Goal: Task Accomplishment & Management: Use online tool/utility

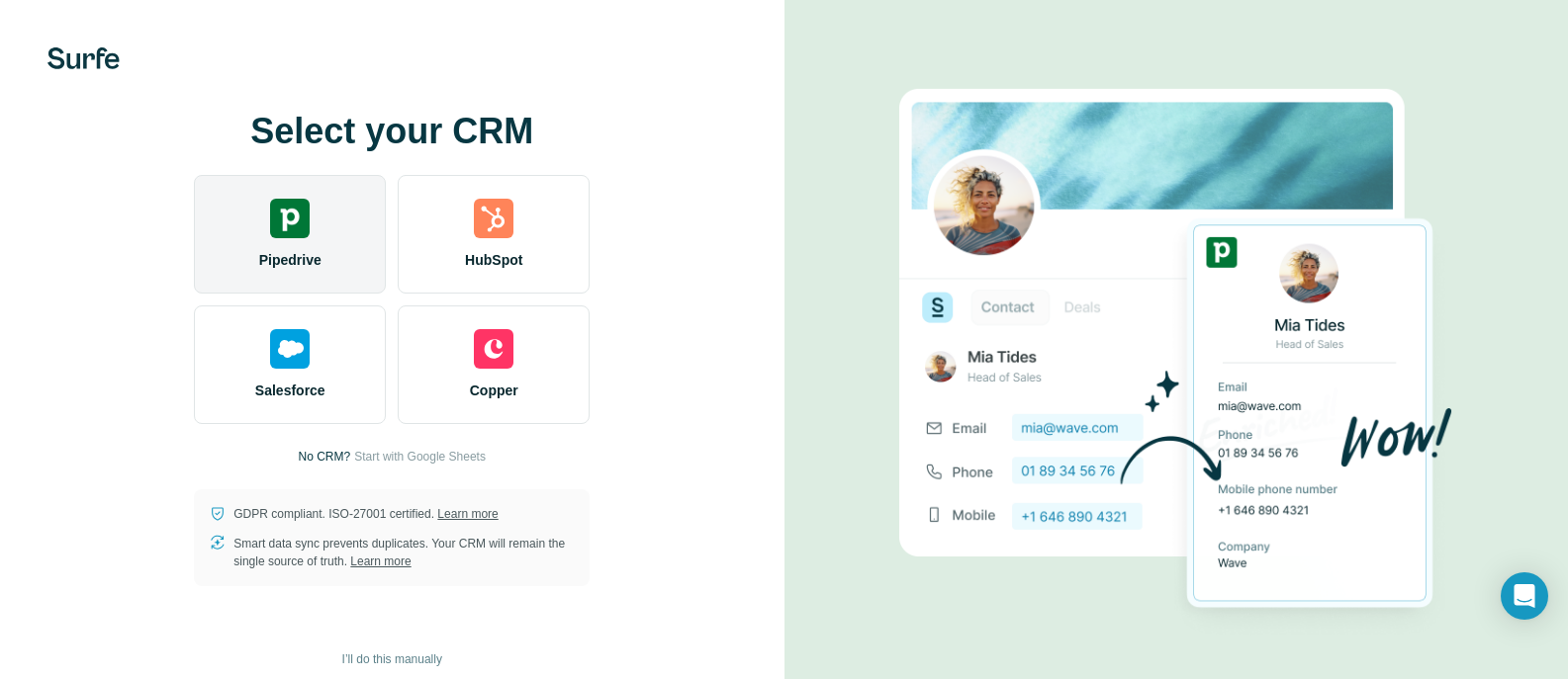
click at [277, 214] on img at bounding box center [290, 219] width 40 height 40
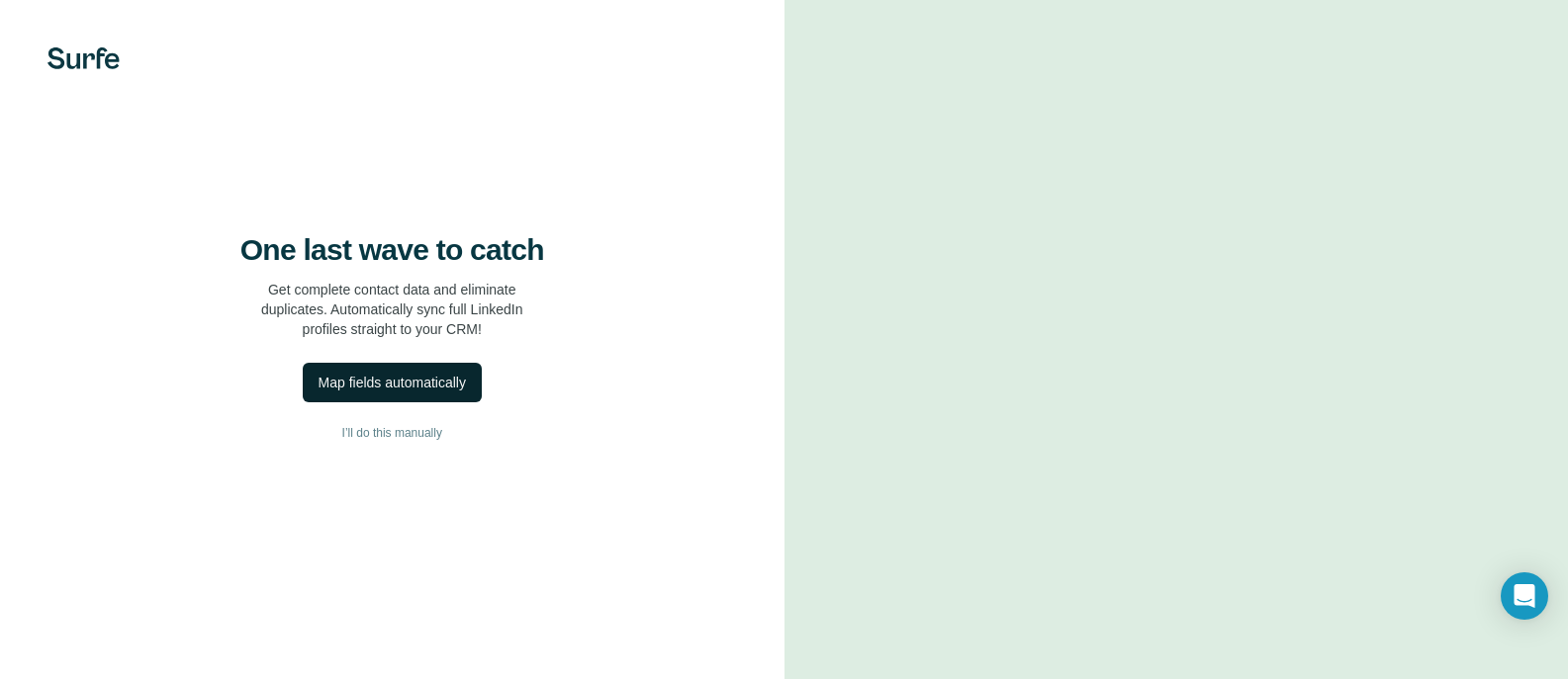
click at [383, 392] on div "Map fields automatically" at bounding box center [392, 382] width 147 height 20
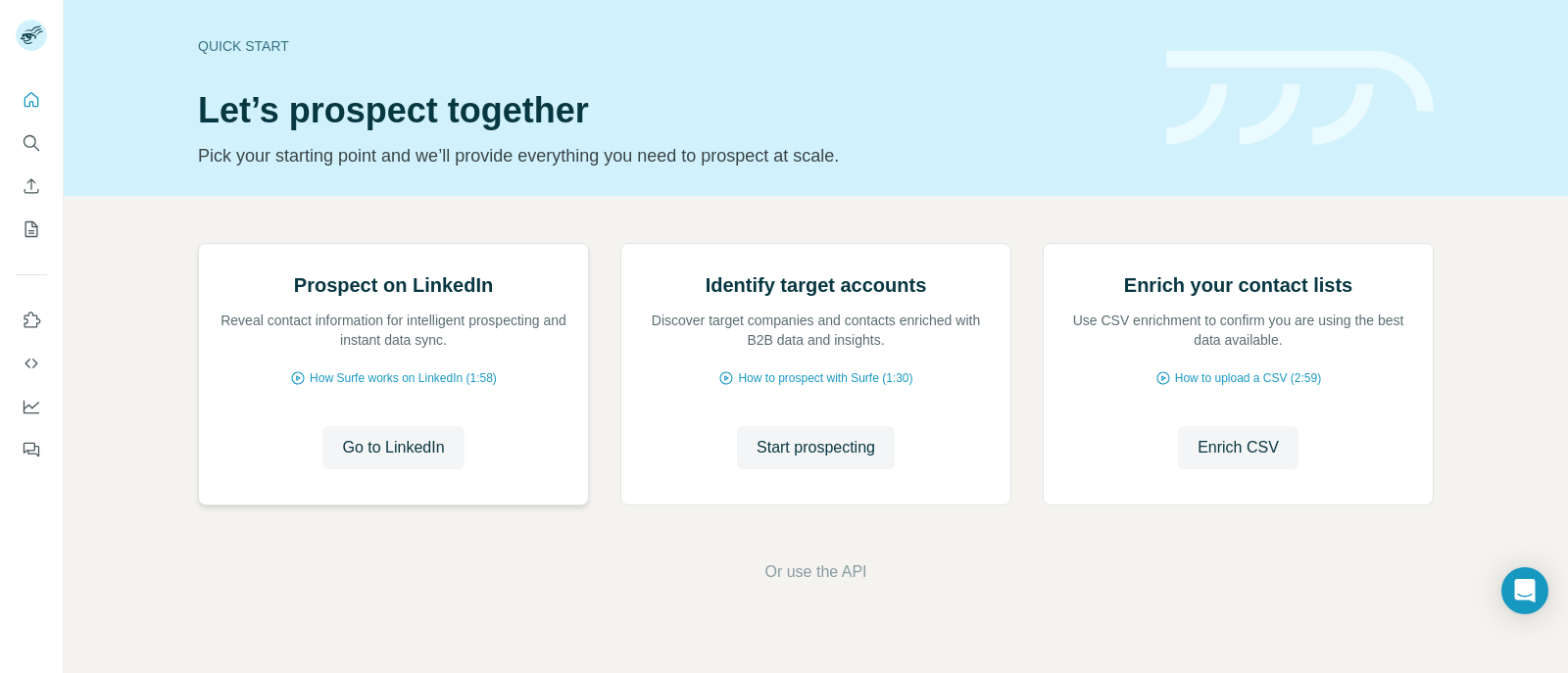
scroll to position [174, 0]
click at [833, 460] on span "Start prospecting" at bounding box center [816, 448] width 118 height 24
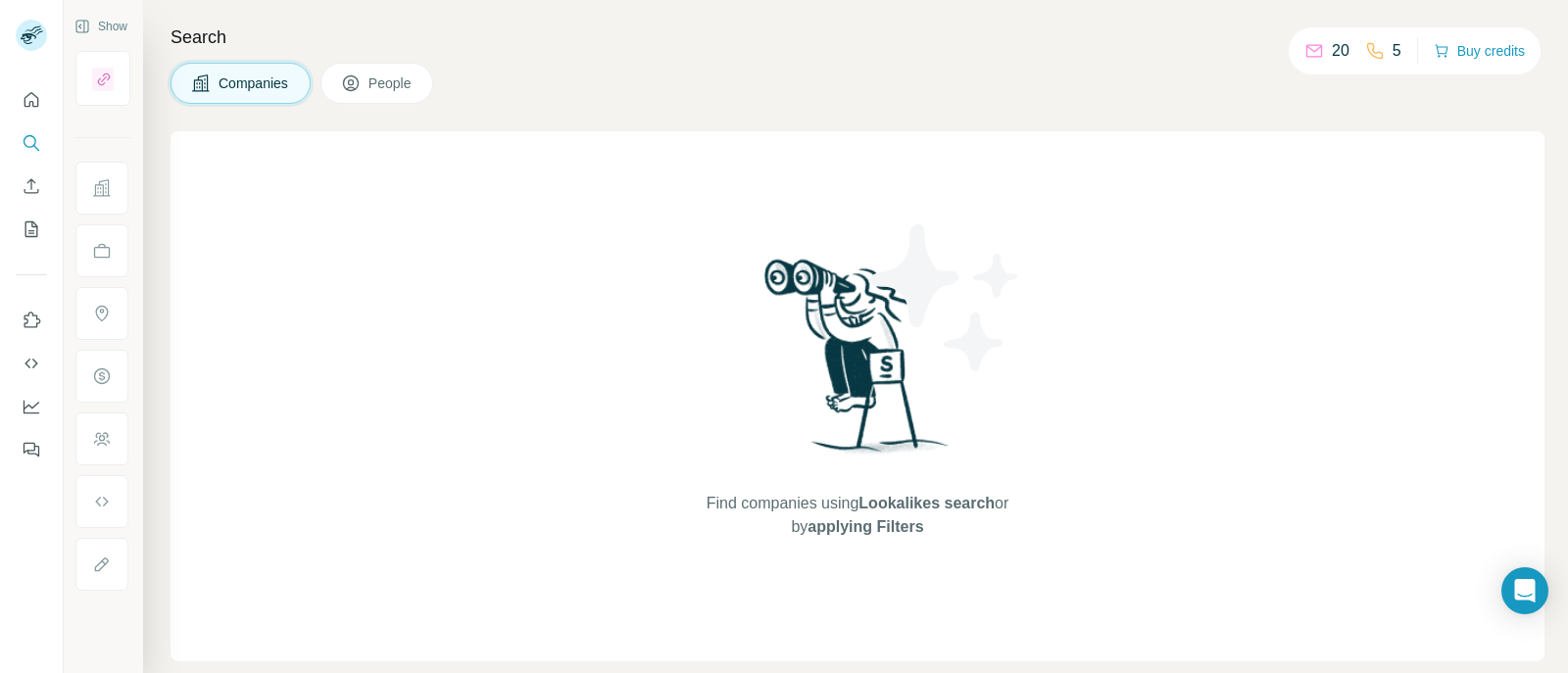
click at [349, 82] on icon at bounding box center [351, 83] width 20 height 20
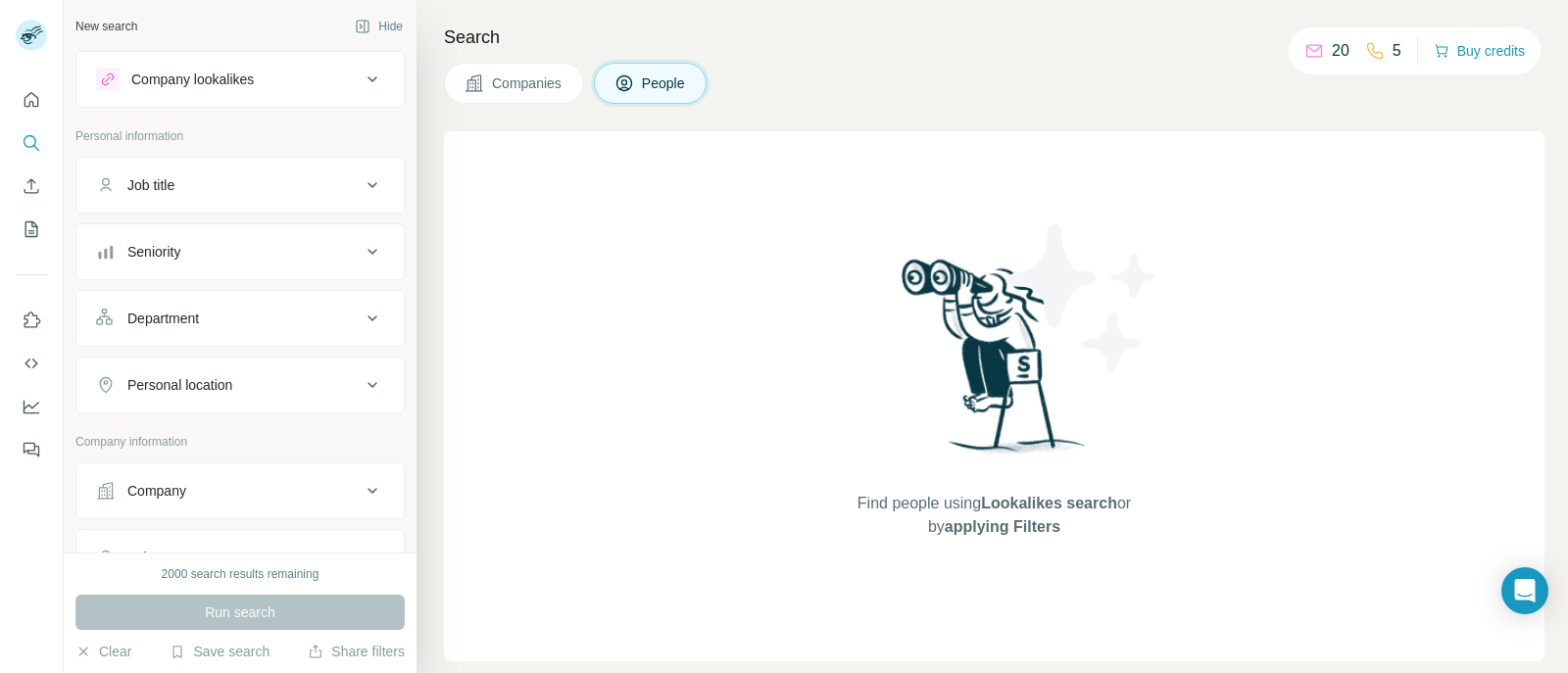
click at [295, 88] on div "Company lookalikes" at bounding box center [228, 80] width 264 height 24
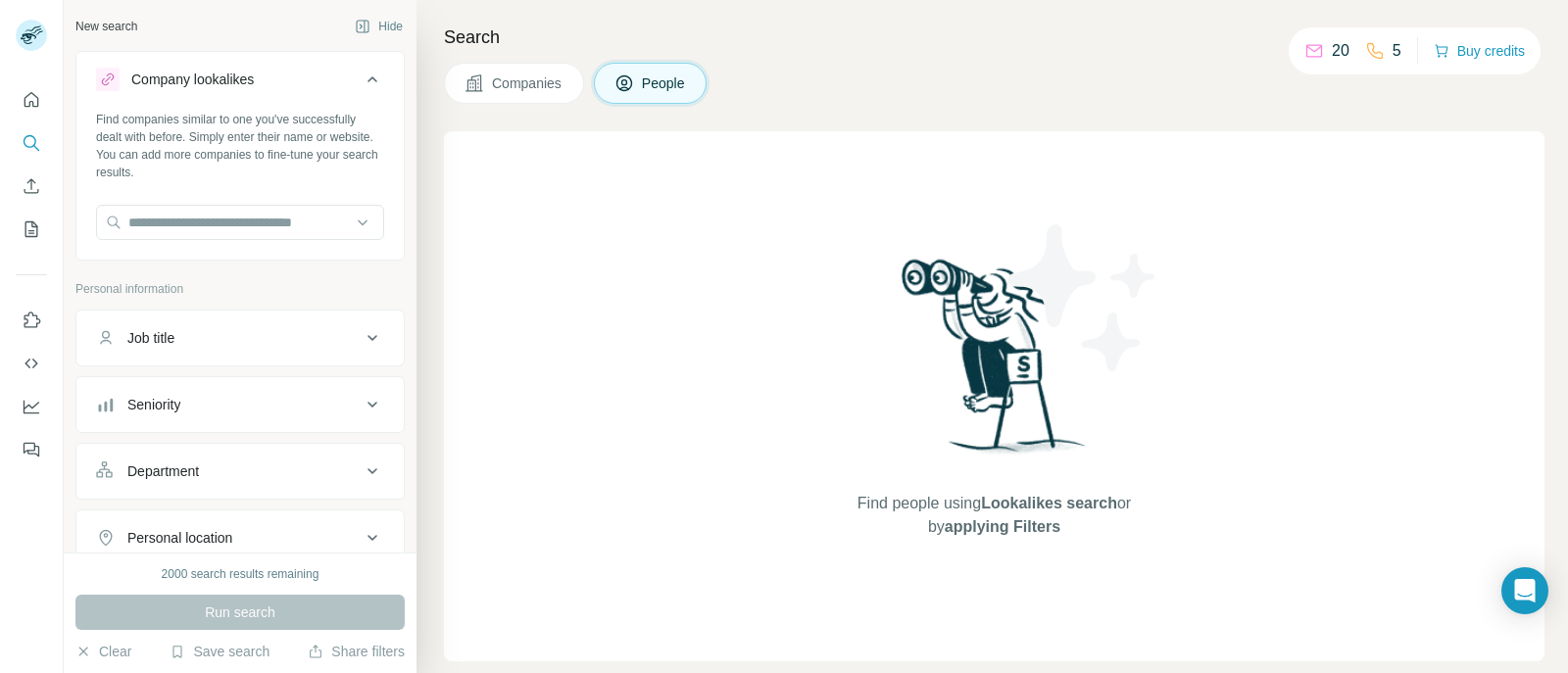
click at [295, 88] on div "Company lookalikes" at bounding box center [228, 80] width 264 height 24
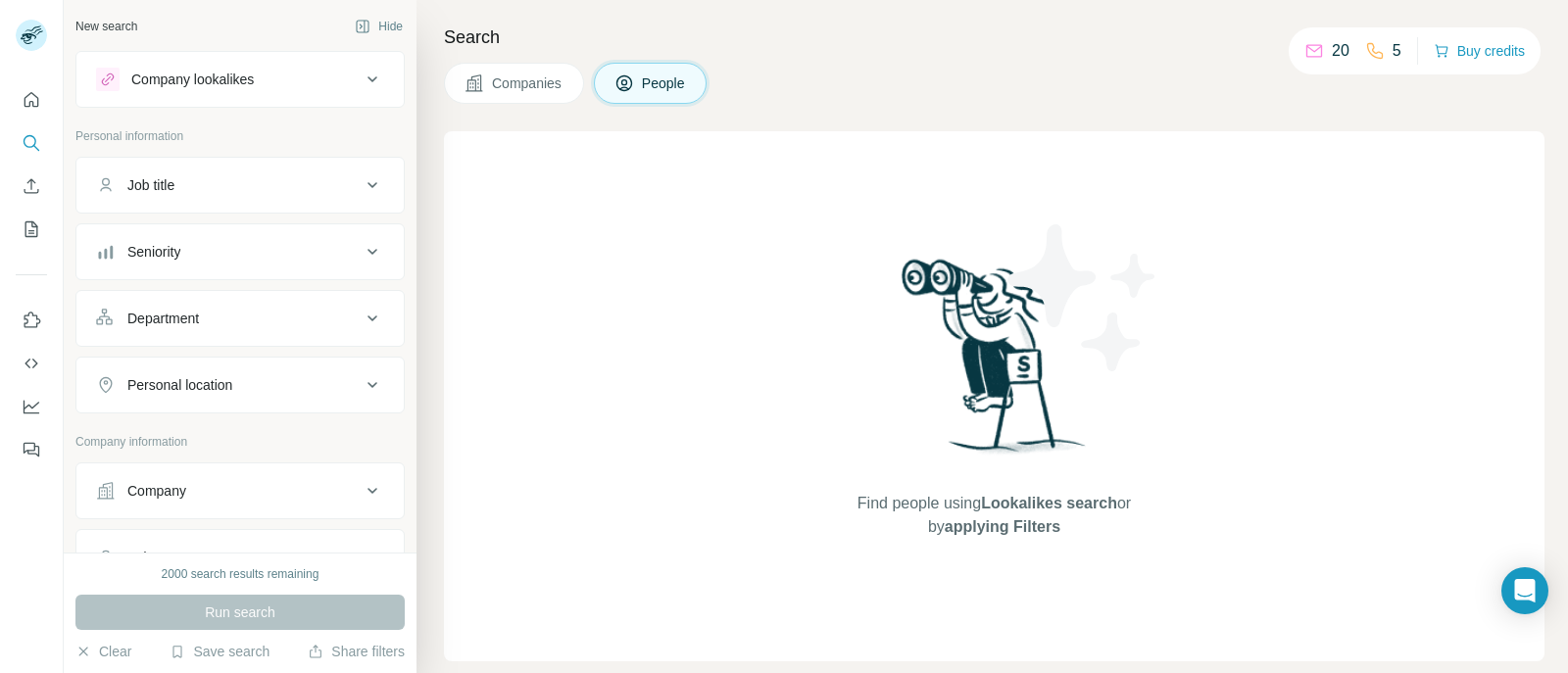
click at [285, 186] on div "Job title" at bounding box center [228, 186] width 264 height 20
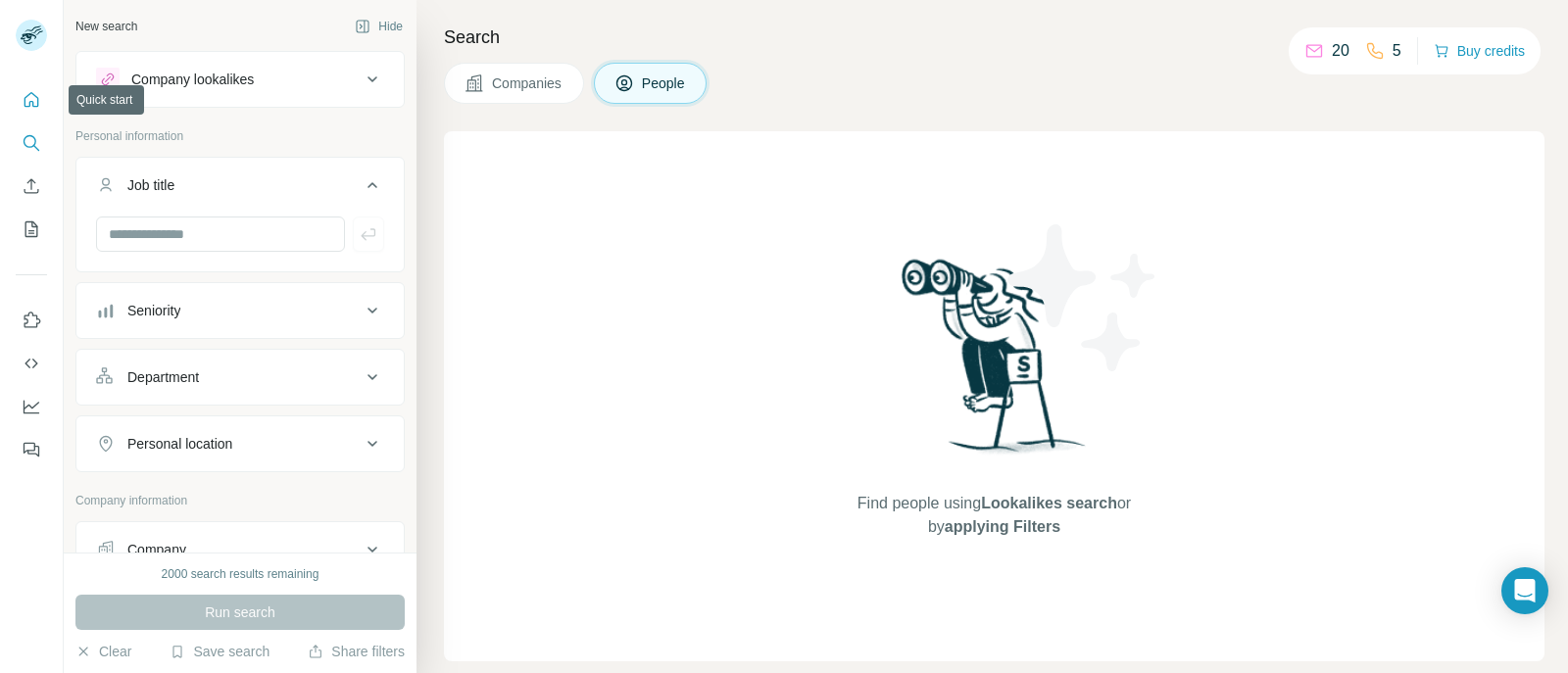
click at [39, 107] on icon "Quick start" at bounding box center [32, 100] width 20 height 20
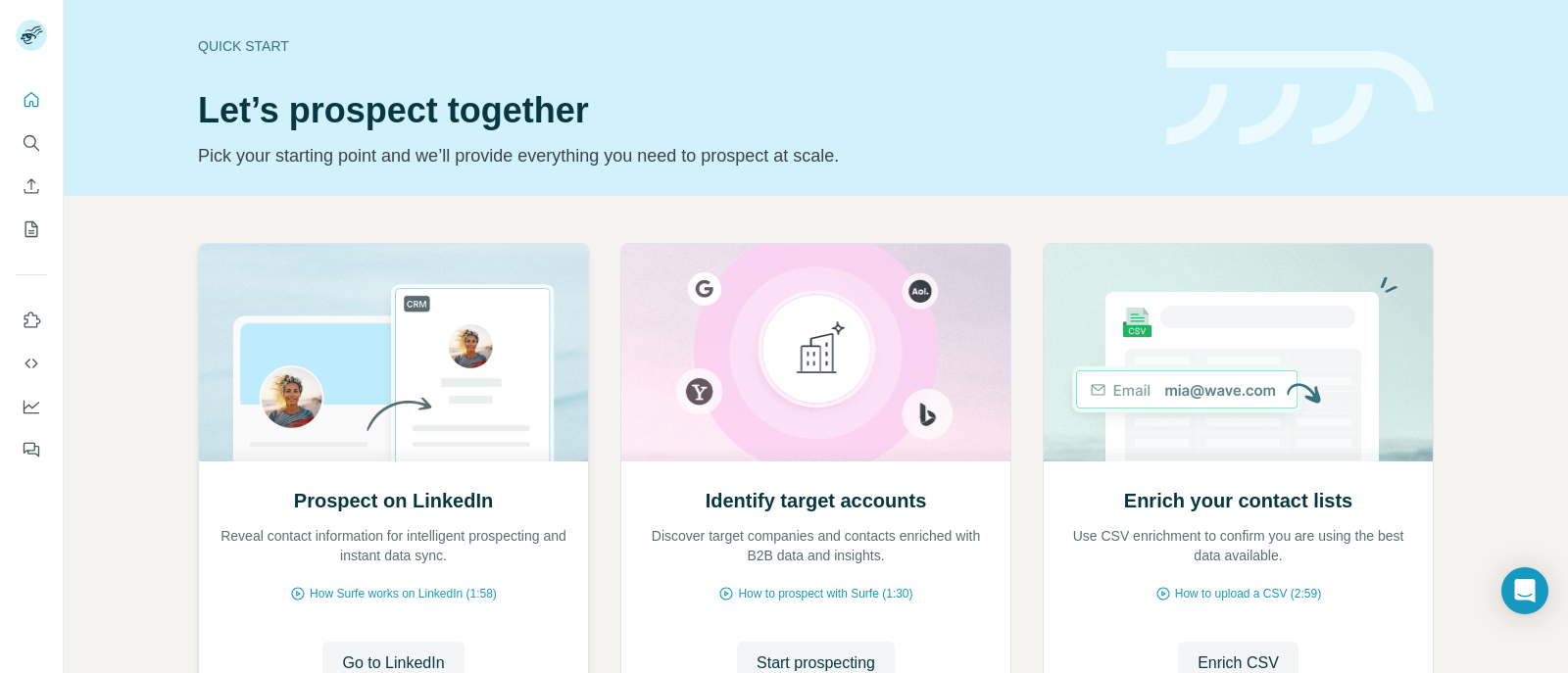
scroll to position [98, 0]
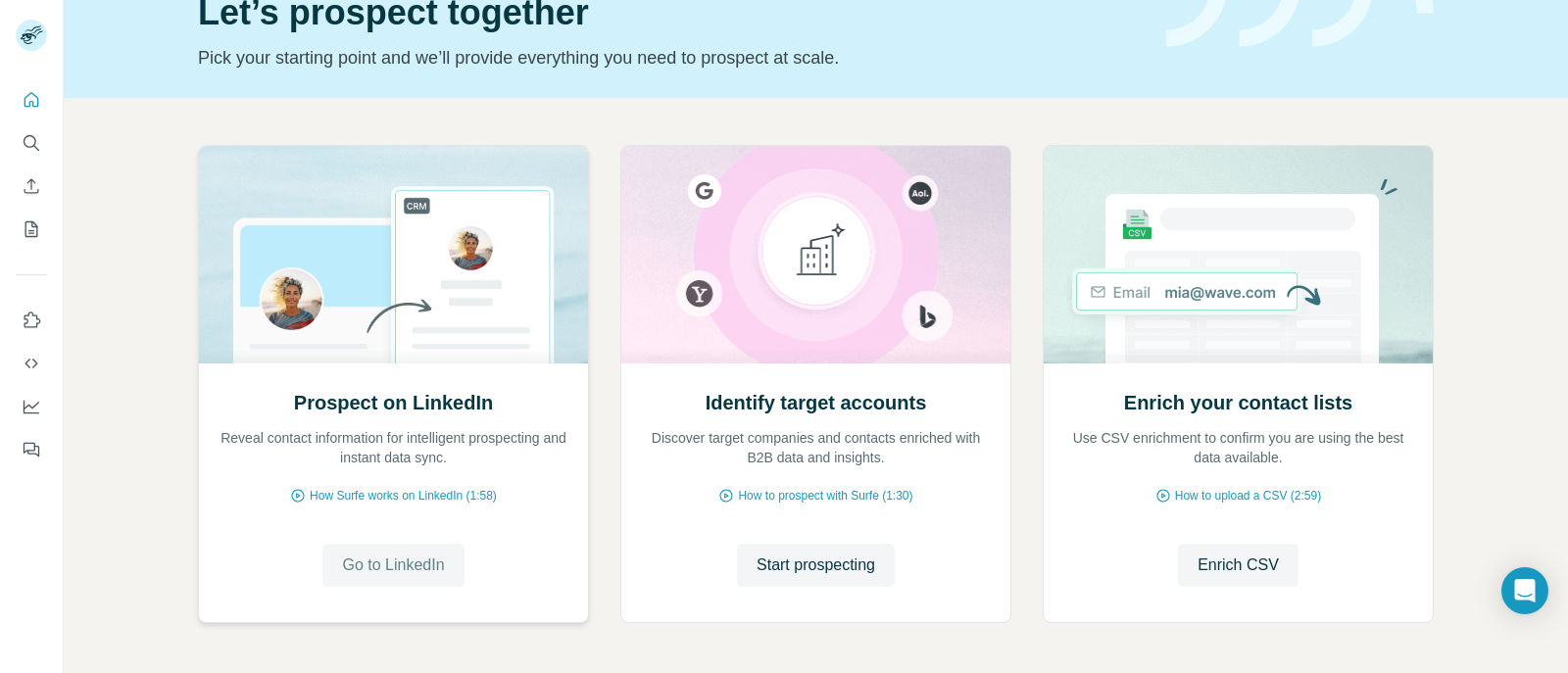
click at [352, 580] on button "Go to LinkedIn" at bounding box center [393, 565] width 141 height 43
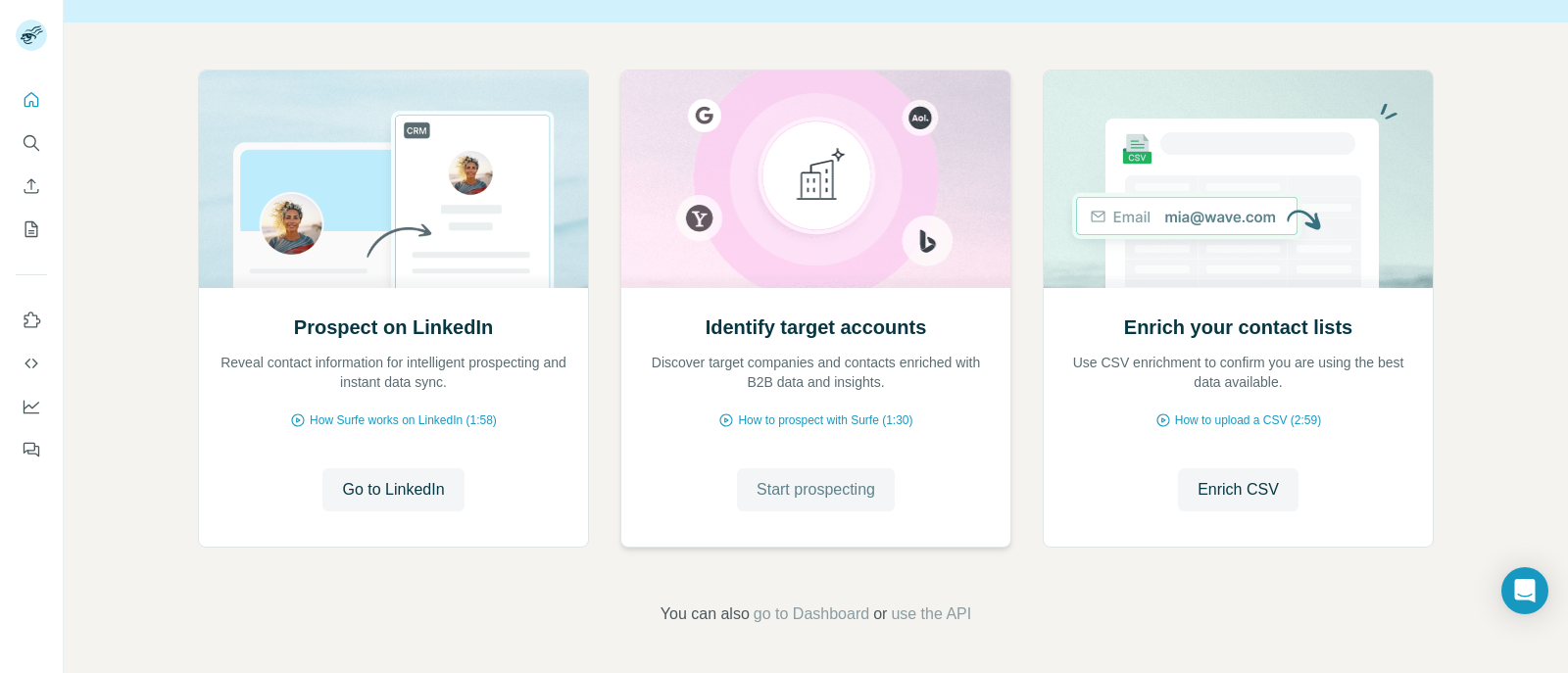
click at [840, 478] on button "Start prospecting" at bounding box center [816, 490] width 158 height 43
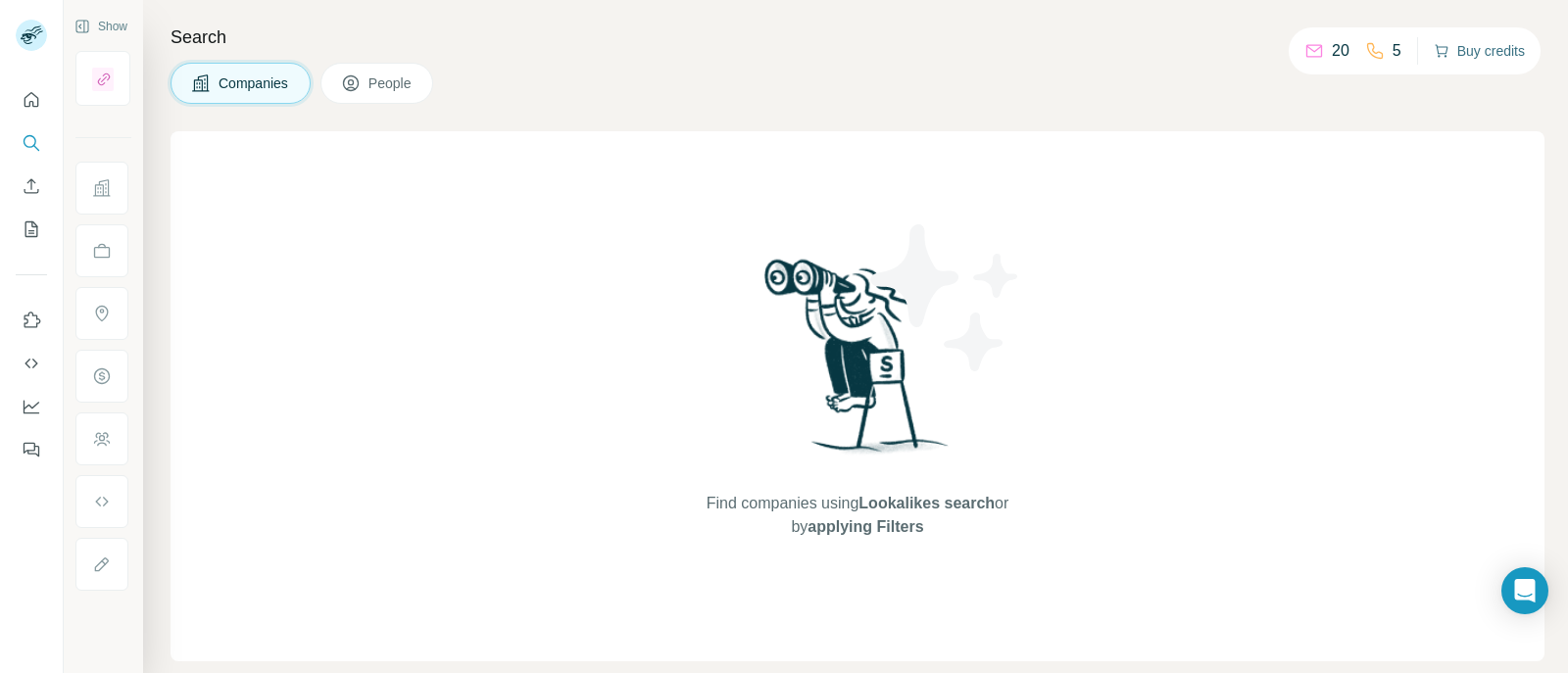
click at [1444, 52] on button "Buy credits" at bounding box center [1479, 51] width 91 height 28
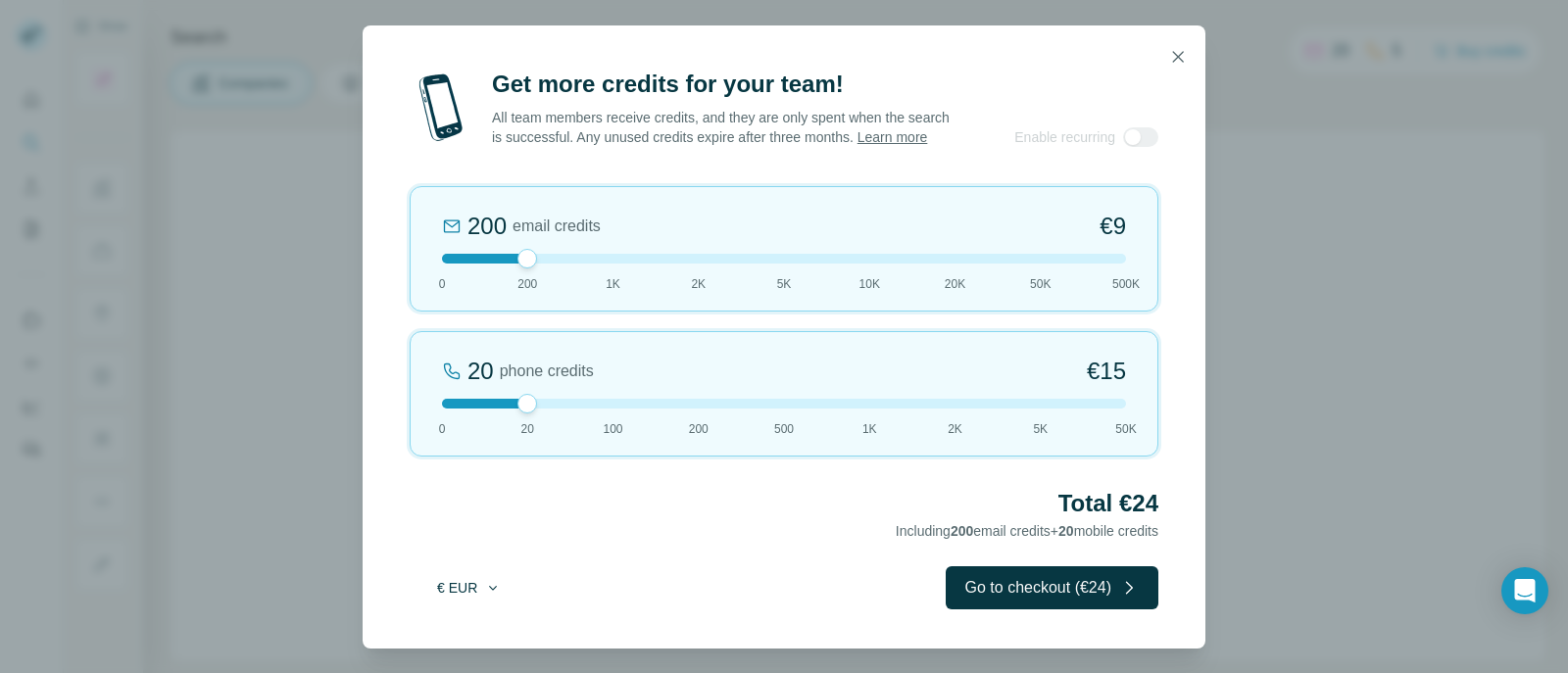
click at [477, 591] on button "€ EUR" at bounding box center [469, 588] width 91 height 36
click at [475, 629] on div "$ USD" at bounding box center [508, 642] width 188 height 36
drag, startPoint x: 520, startPoint y: 420, endPoint x: 625, endPoint y: 407, distance: 105.8
click at [620, 409] on div at bounding box center [614, 404] width 20 height 20
click at [1181, 51] on icon "button" at bounding box center [1178, 56] width 11 height 11
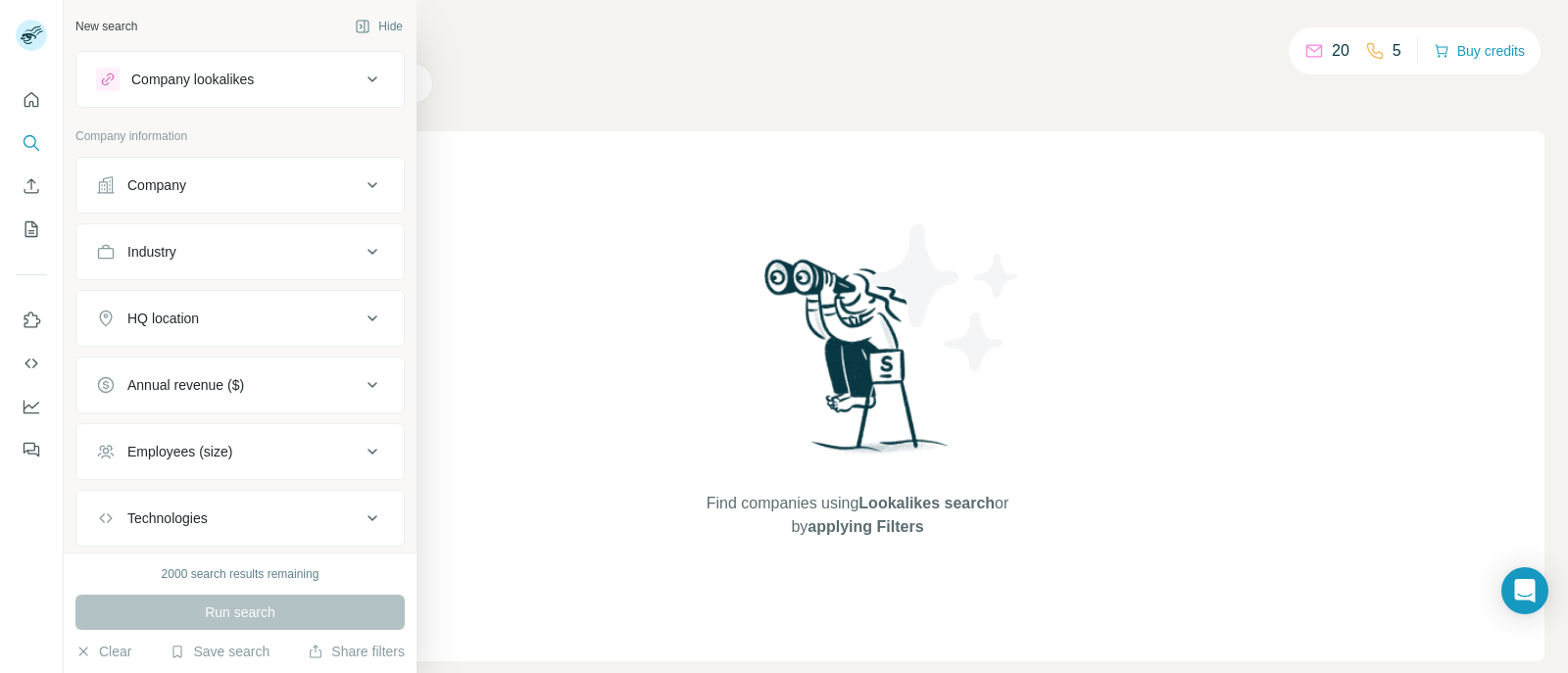
click at [161, 184] on div "Company" at bounding box center [157, 186] width 59 height 20
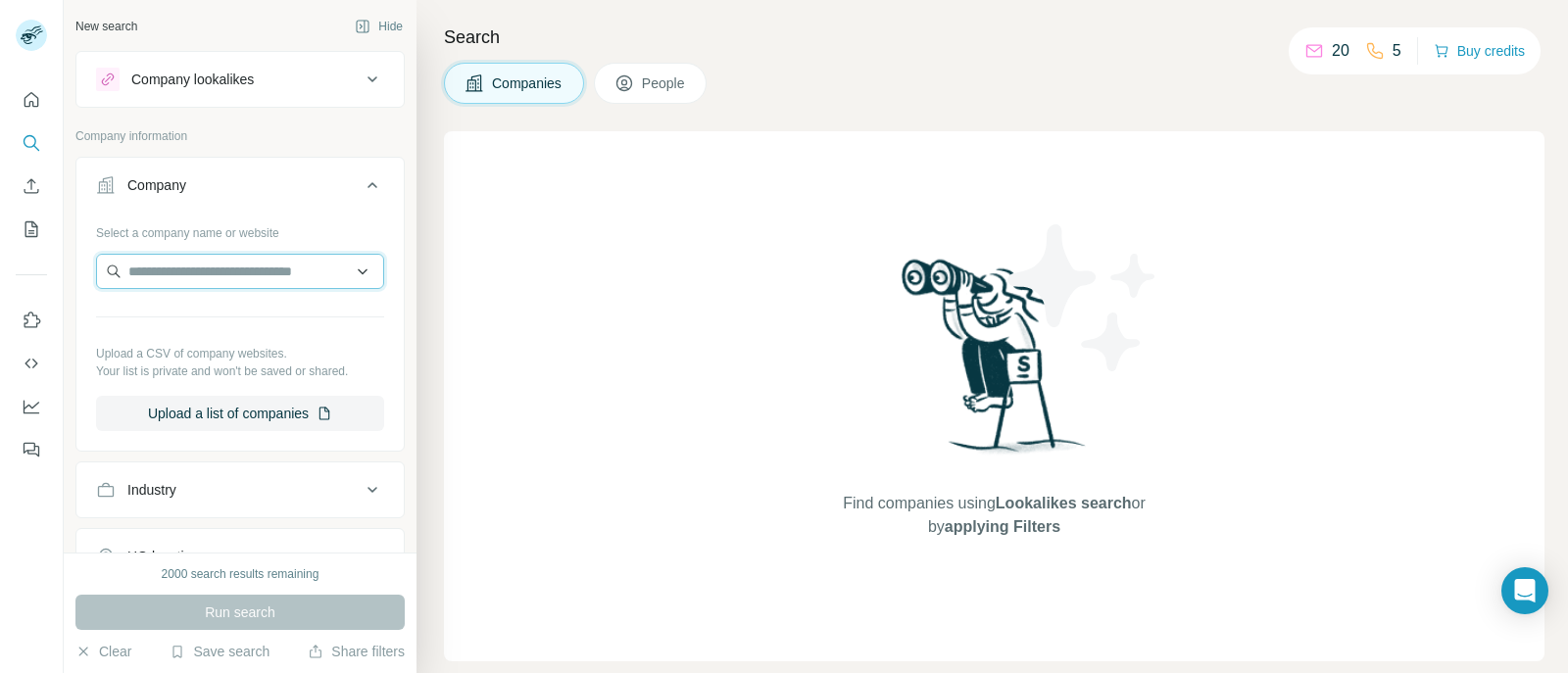
click at [247, 265] on input "text" at bounding box center [240, 271] width 288 height 36
type input "*"
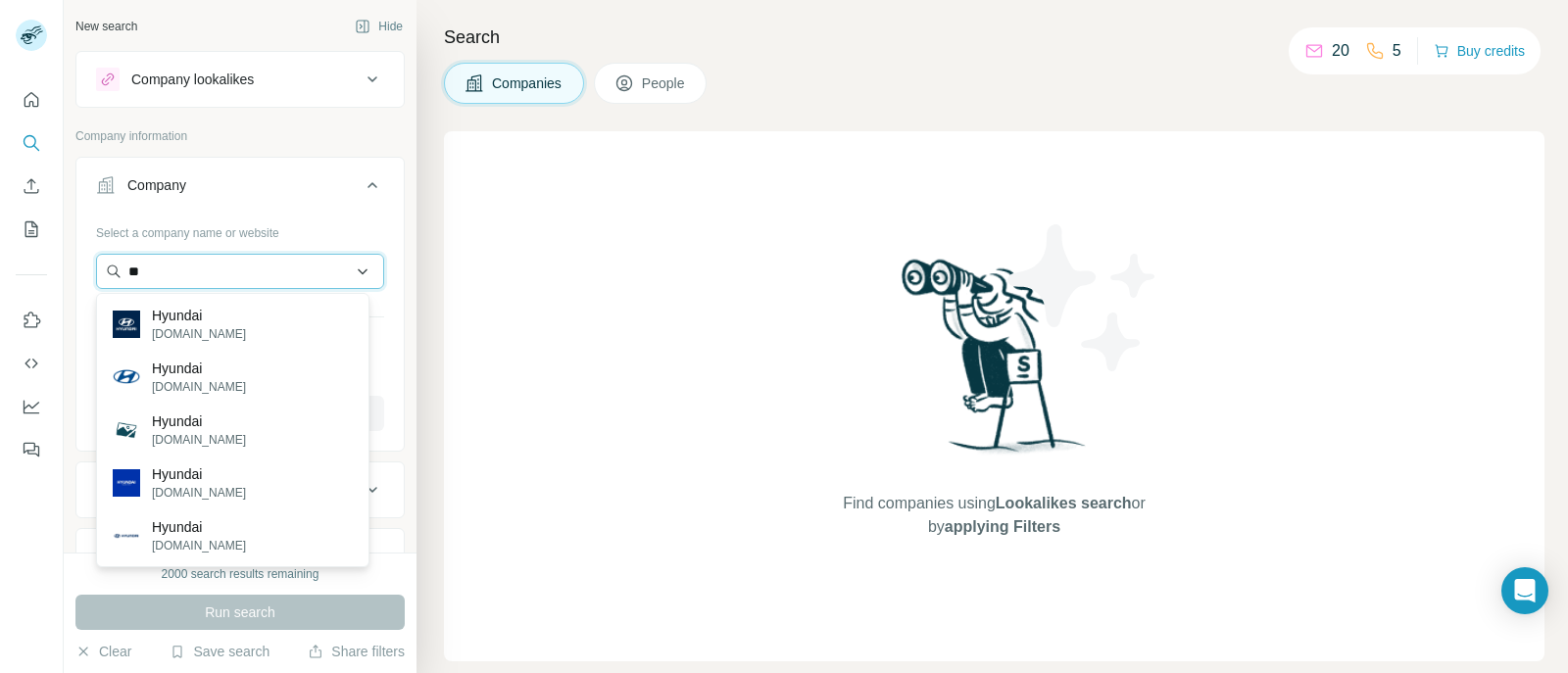
type input "*"
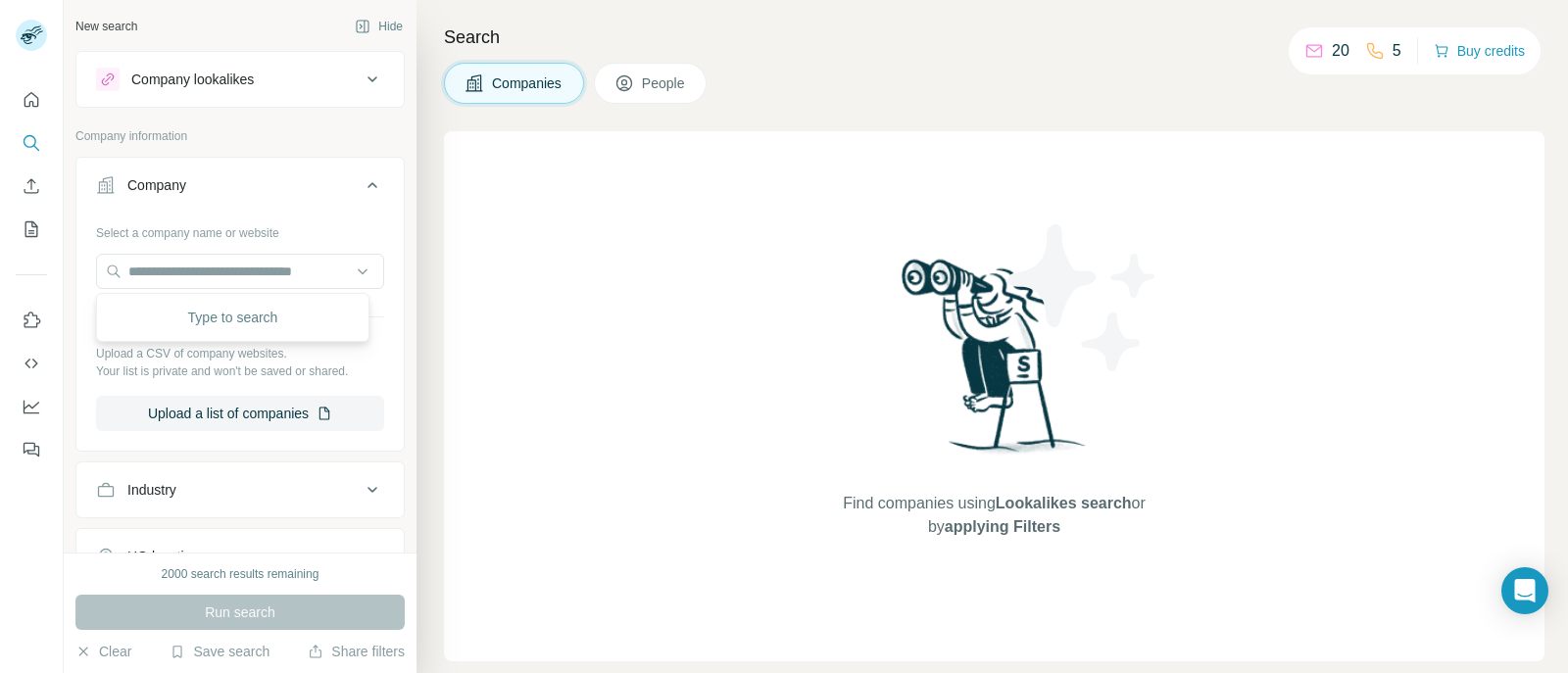
click at [117, 470] on button "Industry" at bounding box center [240, 490] width 328 height 47
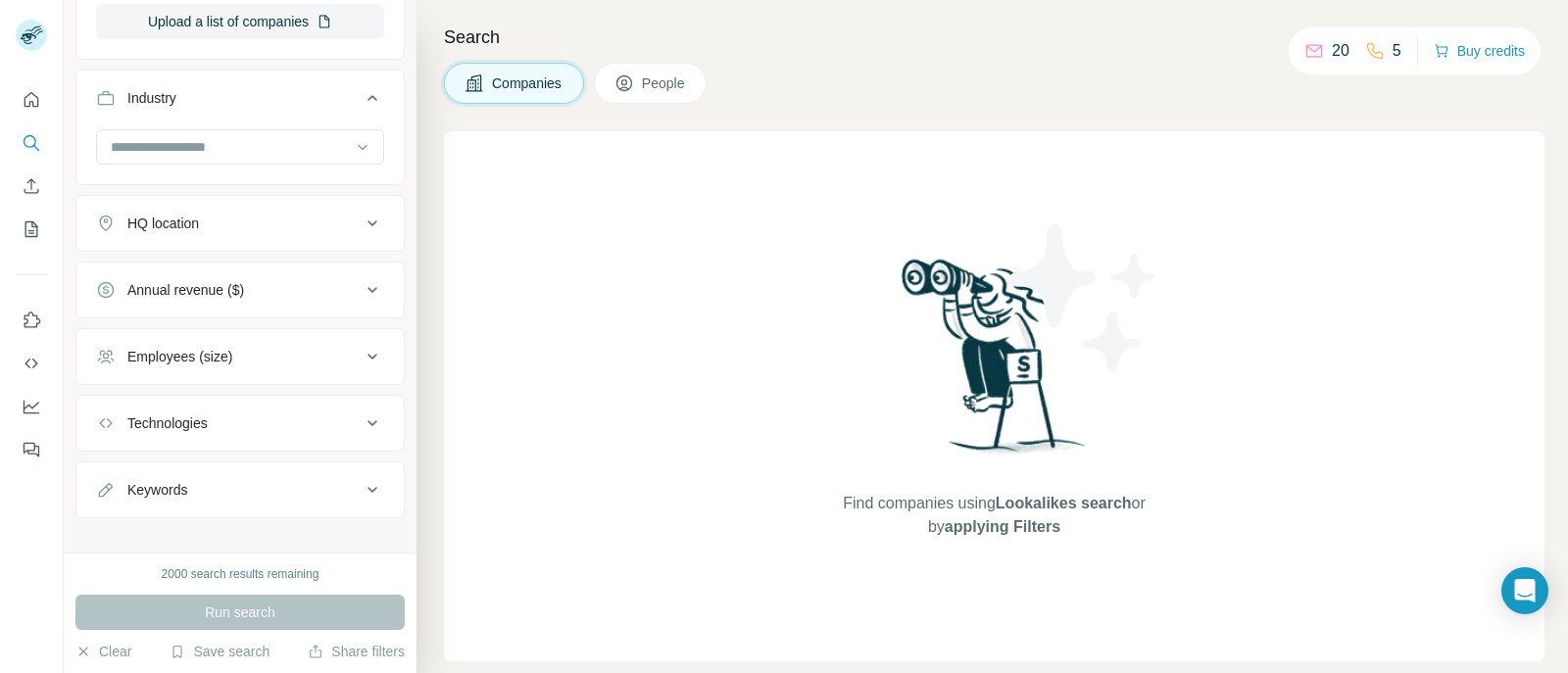
scroll to position [412, 0]
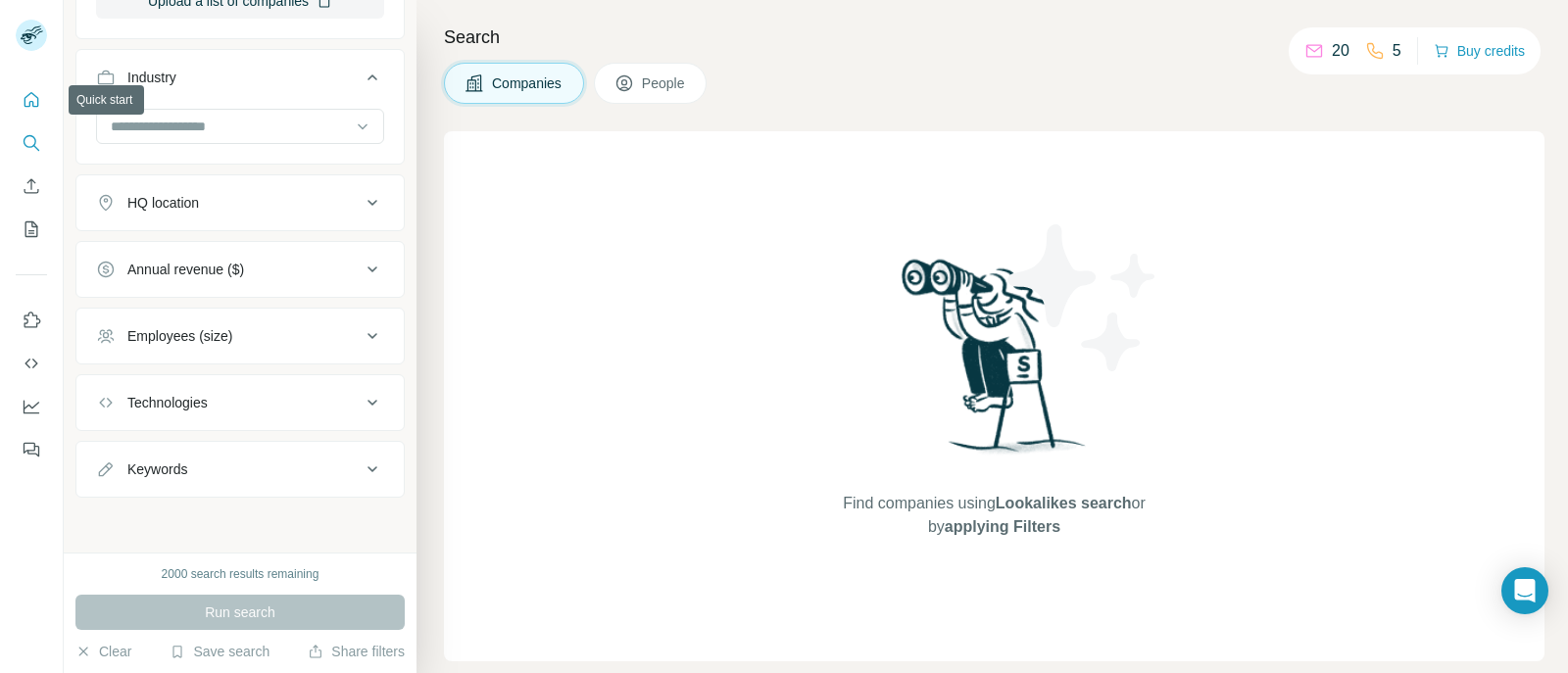
click at [42, 96] on button "Quick start" at bounding box center [32, 100] width 32 height 36
